Goal: Check status

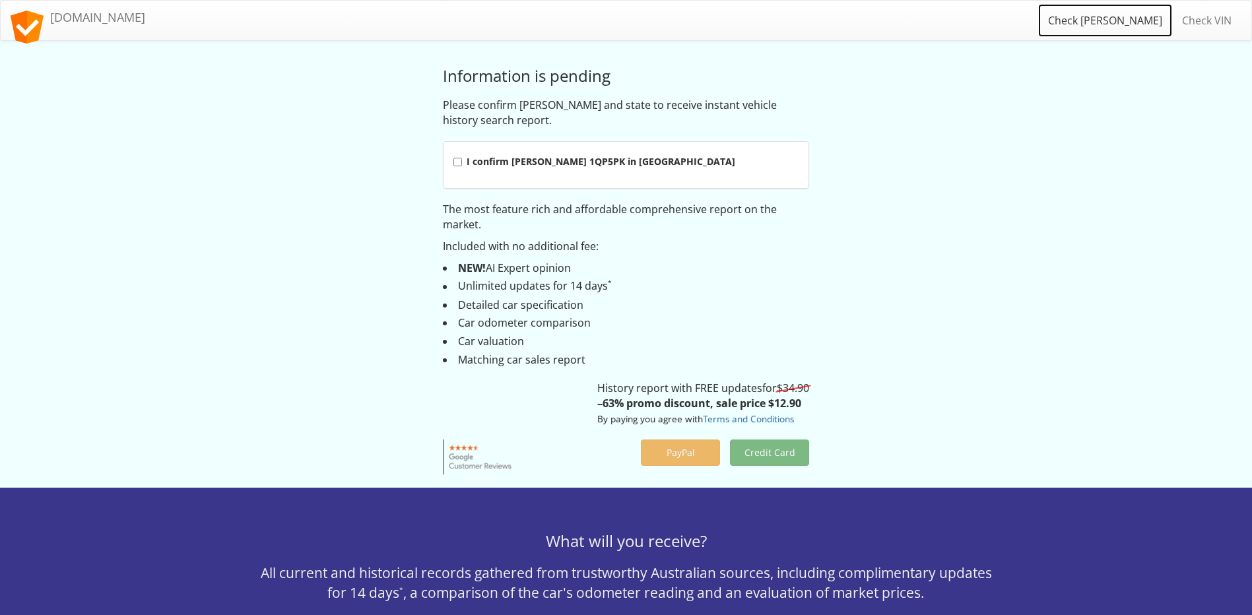
click at [1135, 24] on link "Check [PERSON_NAME]" at bounding box center [1105, 20] width 134 height 33
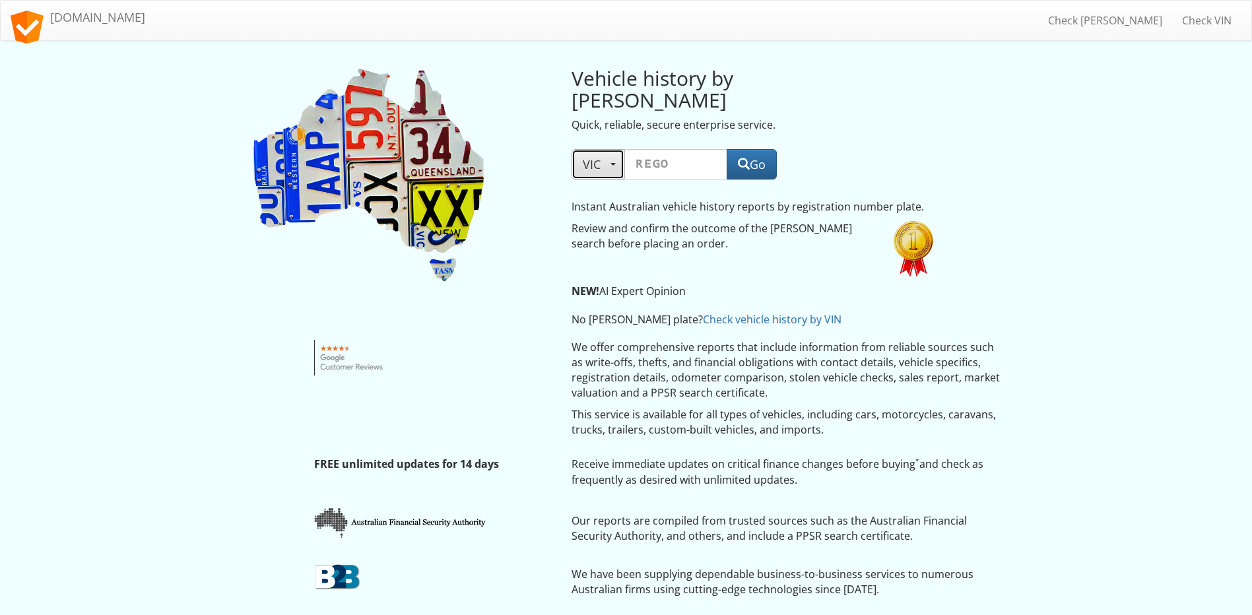
click at [586, 156] on span "VIC" at bounding box center [598, 164] width 30 height 16
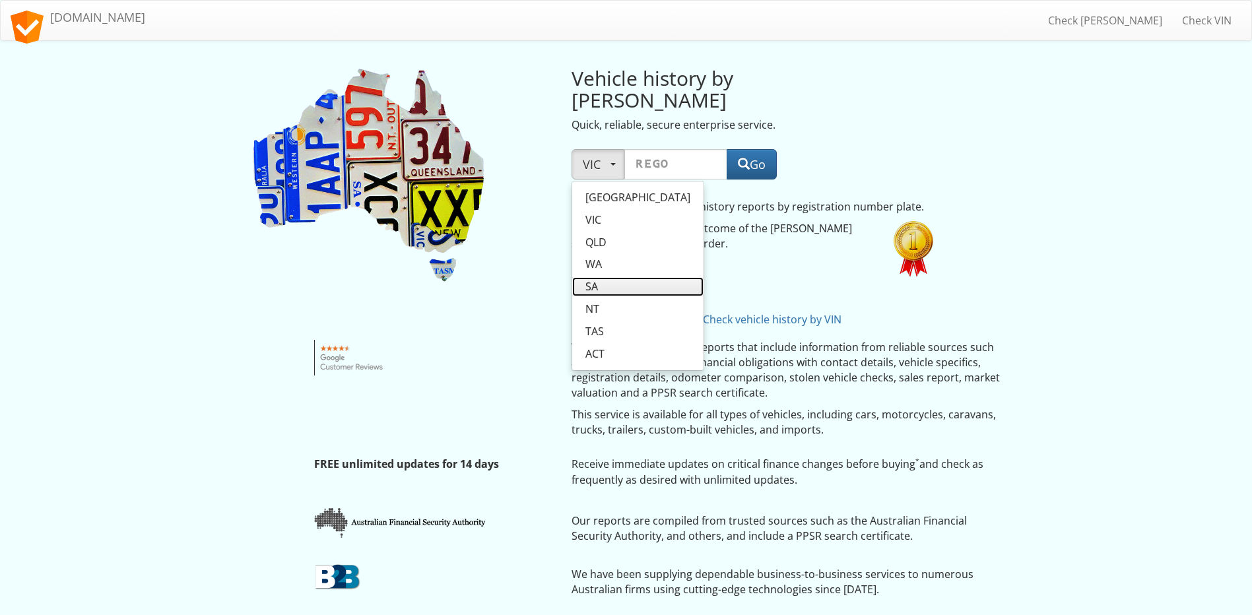
click at [587, 279] on span "SA" at bounding box center [592, 286] width 13 height 15
select select "SA"
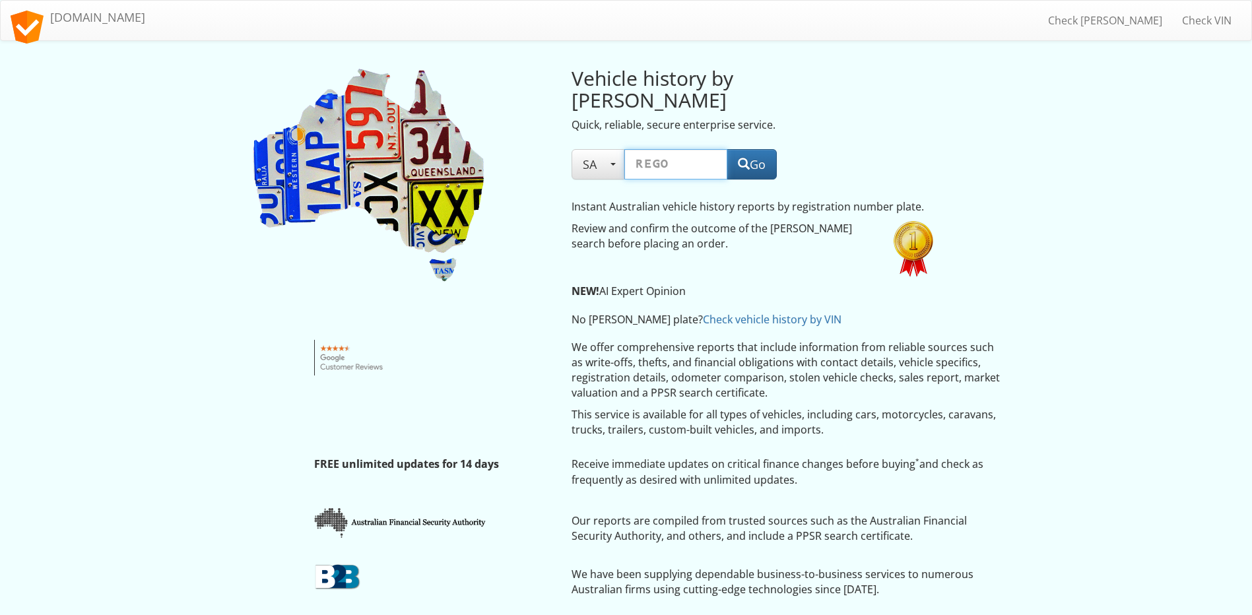
click at [669, 149] on input "text" at bounding box center [676, 164] width 103 height 30
paste input "S191AJN"
type input "S191AJN"
click at [749, 149] on button "Go" at bounding box center [752, 164] width 50 height 30
